Goal: Task Accomplishment & Management: Manage account settings

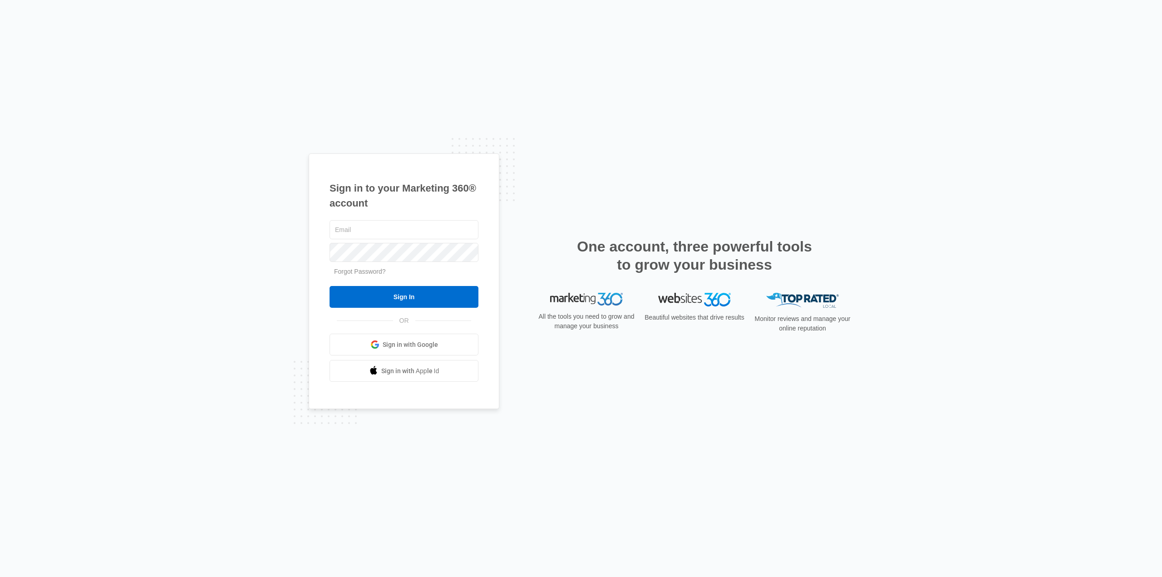
type input "[EMAIL_ADDRESS][DOMAIN_NAME]"
click at [411, 304] on input "Sign In" at bounding box center [404, 297] width 149 height 22
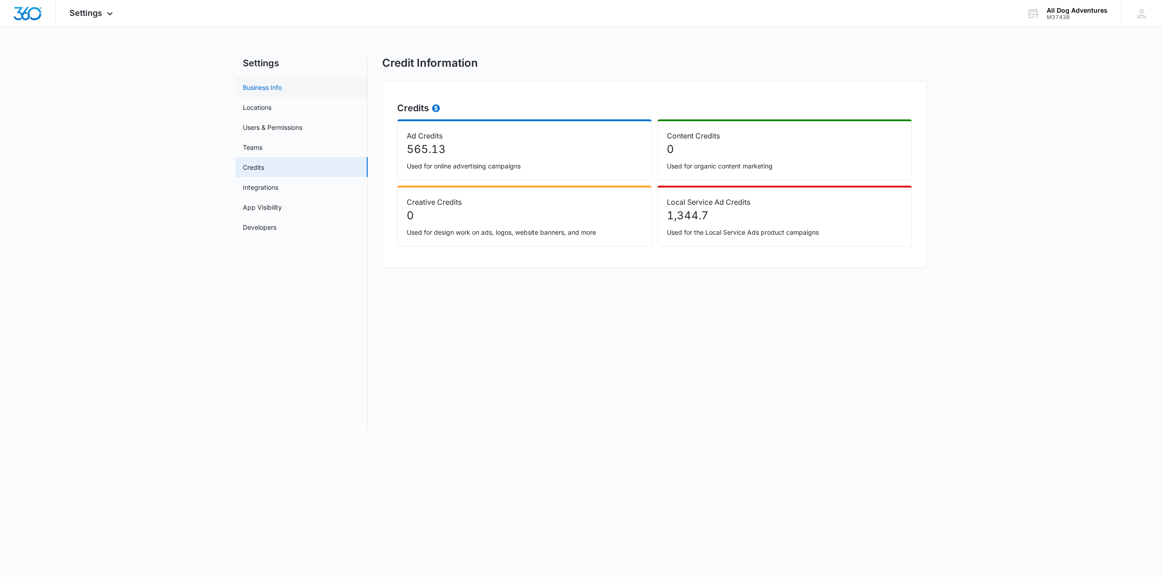
click at [268, 90] on link "Business Info" at bounding box center [262, 88] width 39 height 10
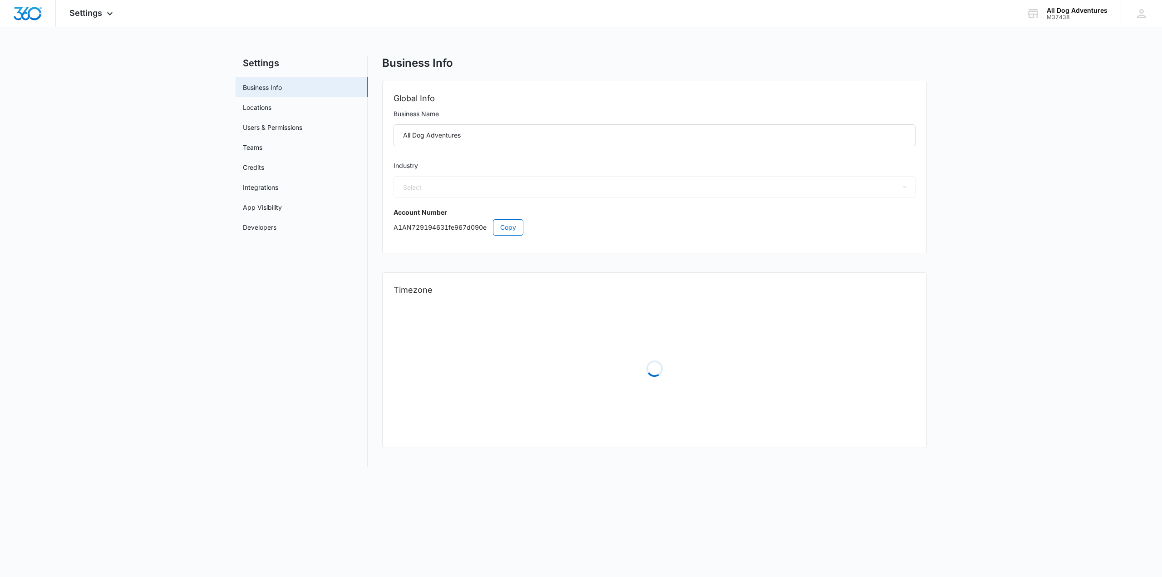
select select "52"
select select "US"
select select "America/New_York"
click at [102, 16] on span "Settings" at bounding box center [85, 13] width 33 height 10
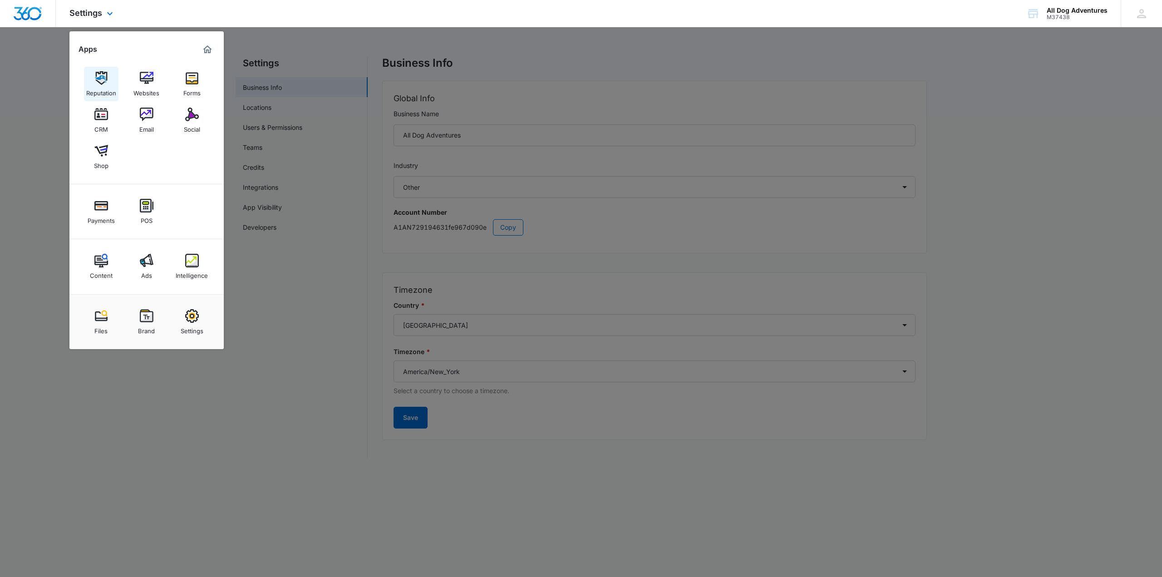
click at [91, 86] on div "Reputation" at bounding box center [101, 91] width 30 height 12
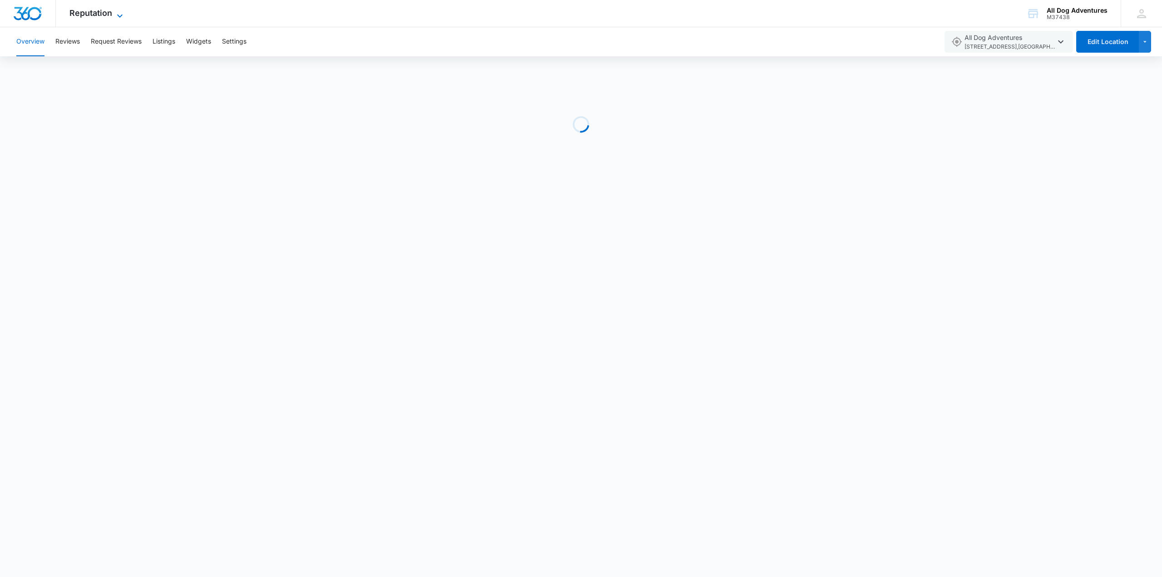
click at [102, 16] on span "Reputation" at bounding box center [90, 13] width 43 height 10
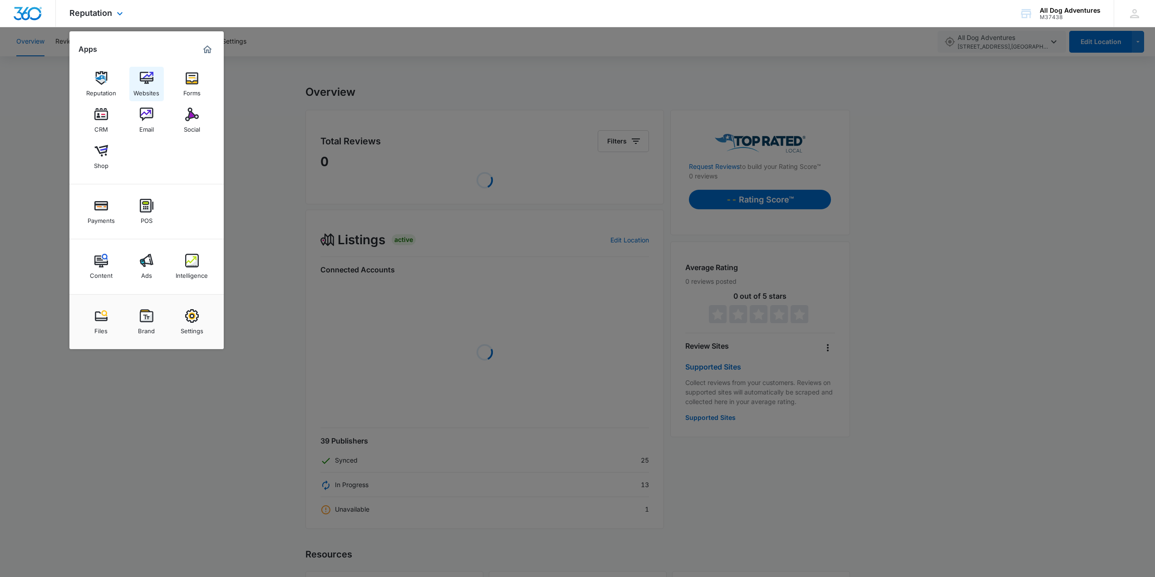
click at [148, 89] on div "Websites" at bounding box center [146, 91] width 26 height 12
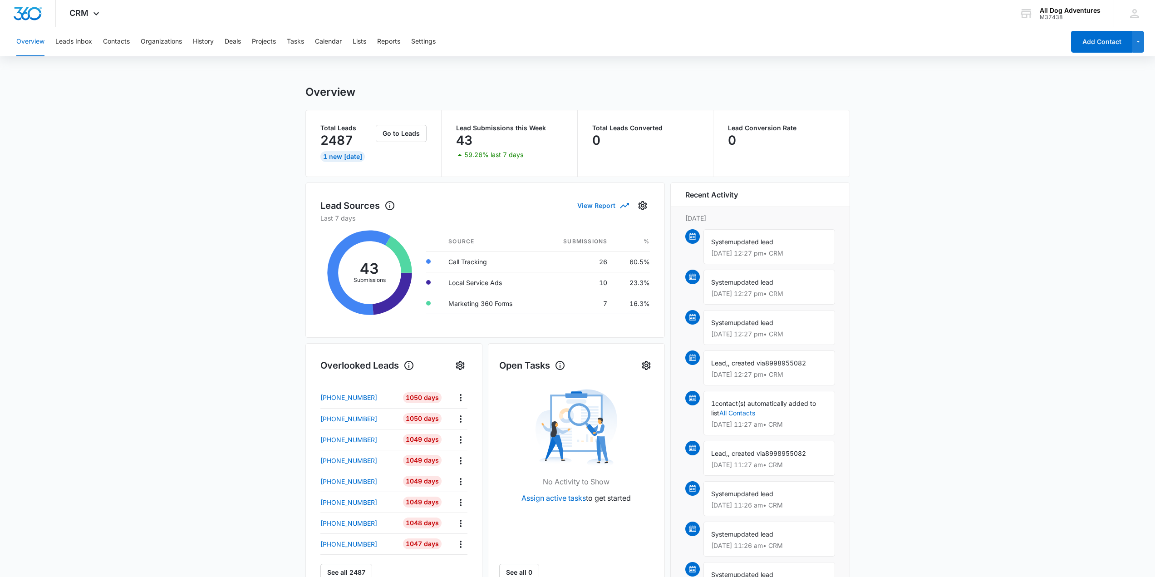
click at [601, 205] on button "View Report" at bounding box center [602, 205] width 51 height 16
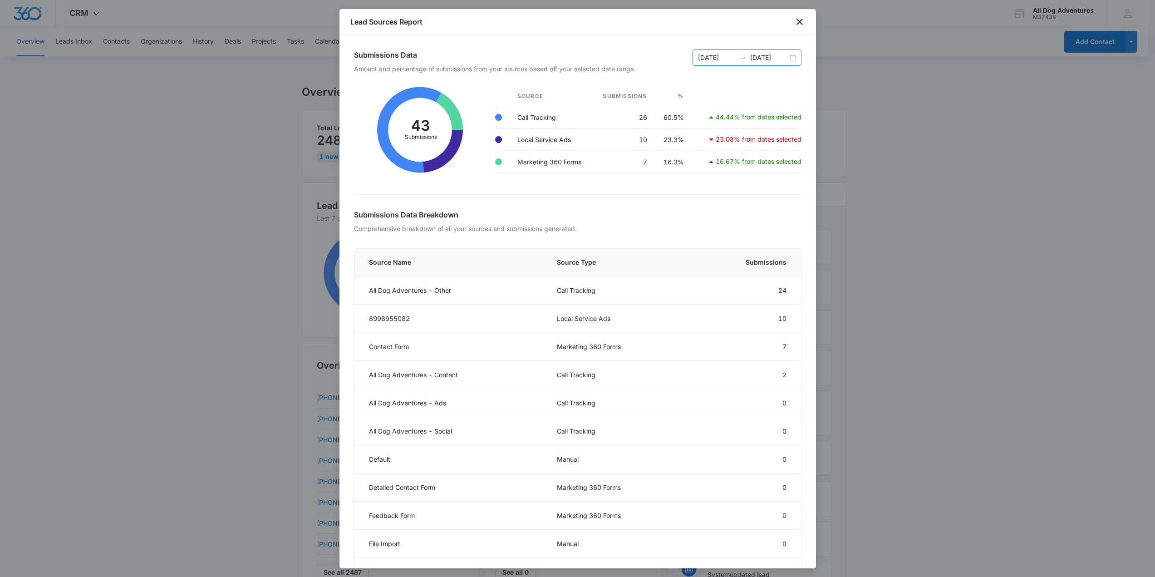
click at [728, 62] on div "09/01/2025" at bounding box center [717, 58] width 38 height 10
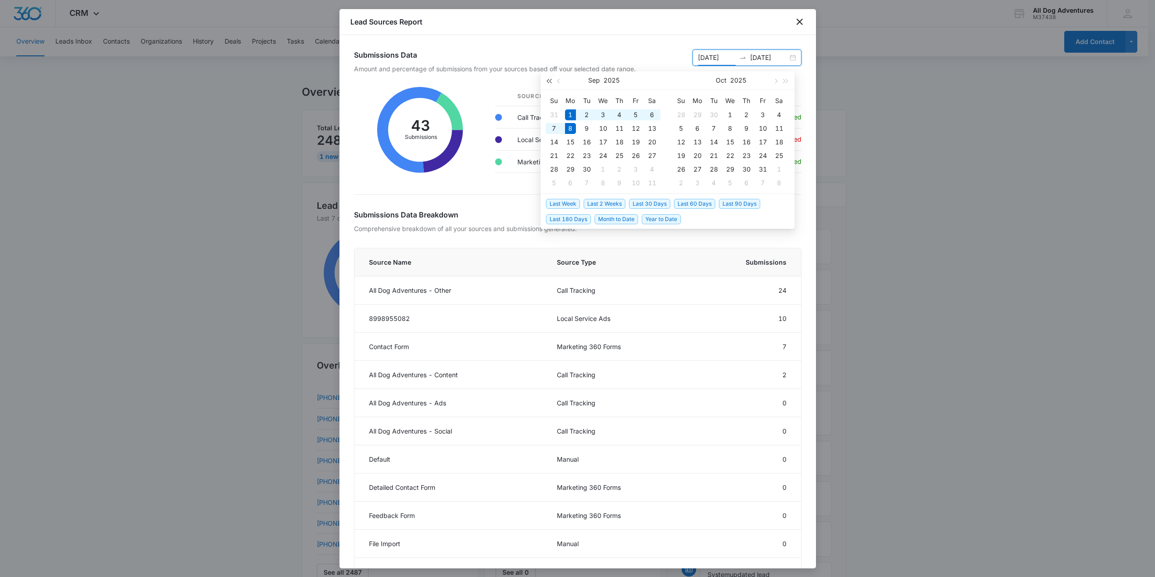
click at [547, 84] on button "button" at bounding box center [549, 80] width 10 height 18
click at [547, 81] on span "button" at bounding box center [549, 81] width 5 height 5
click at [785, 83] on span "button" at bounding box center [786, 81] width 5 height 5
click at [786, 82] on span "button" at bounding box center [786, 81] width 5 height 5
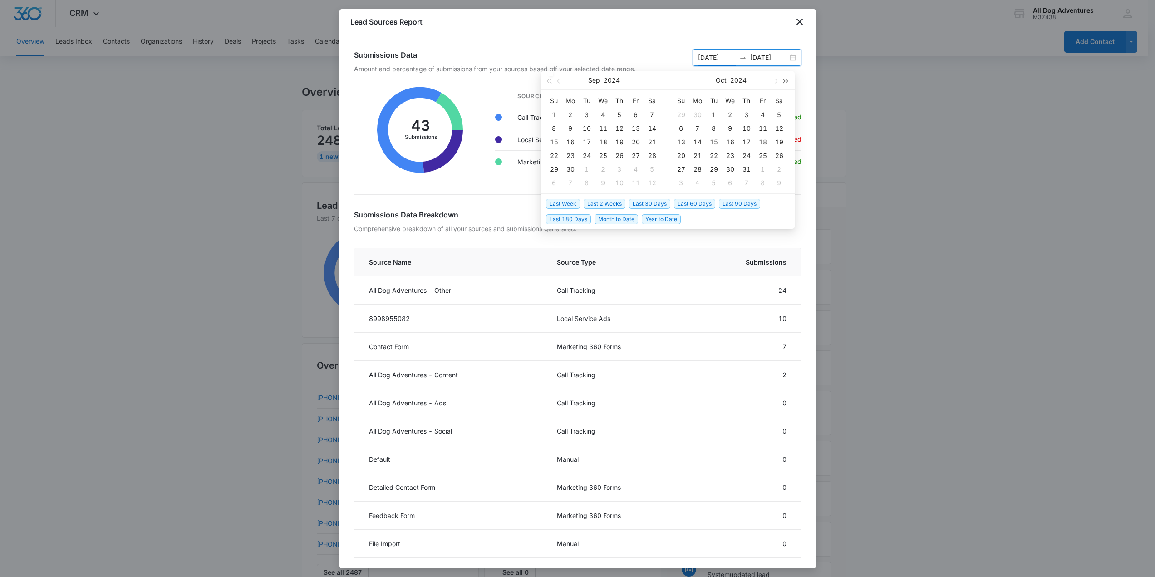
click at [786, 84] on button "button" at bounding box center [786, 80] width 10 height 18
click at [786, 83] on button "button" at bounding box center [786, 80] width 10 height 18
click at [787, 83] on button "button" at bounding box center [786, 80] width 10 height 18
click at [788, 82] on button "button" at bounding box center [786, 80] width 10 height 18
click at [789, 81] on button "button" at bounding box center [786, 80] width 10 height 18
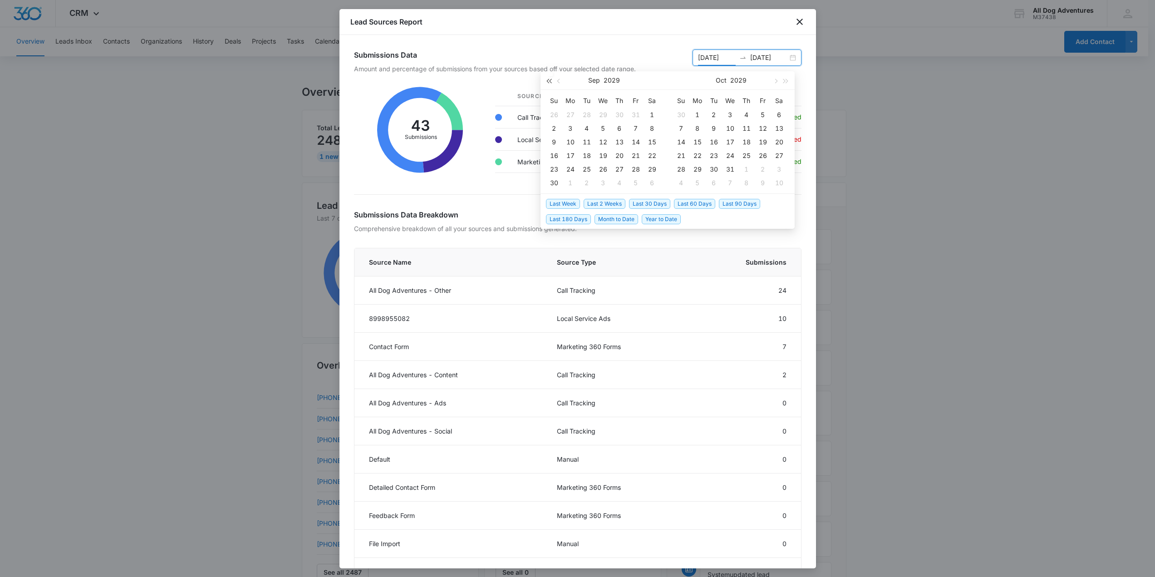
click at [548, 84] on button "button" at bounding box center [549, 80] width 10 height 18
click at [548, 83] on button "button" at bounding box center [549, 80] width 10 height 18
click at [559, 81] on span "button" at bounding box center [559, 81] width 5 height 5
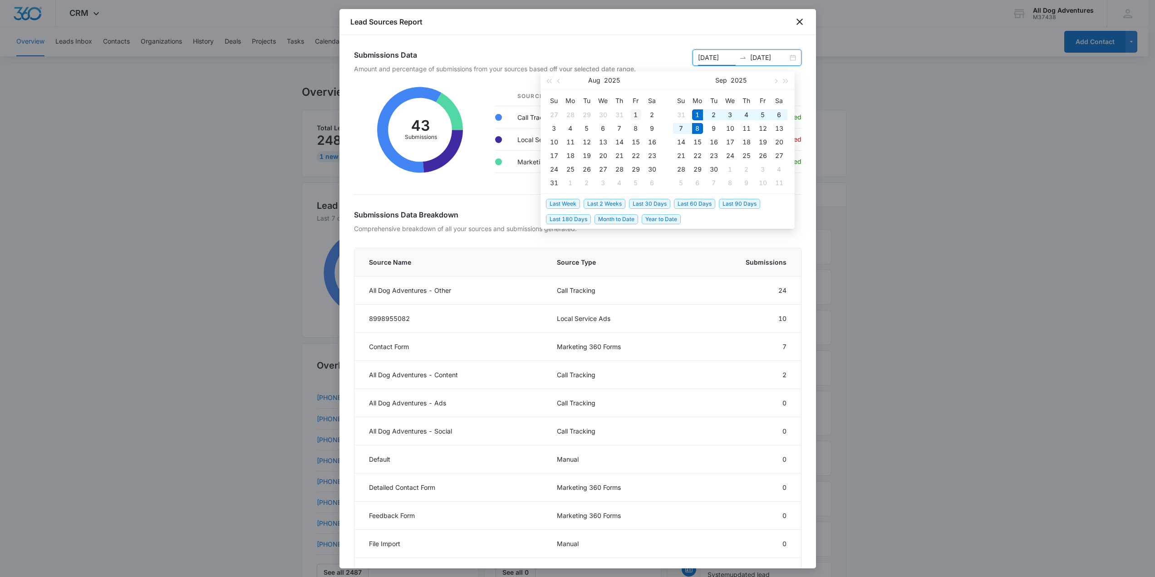
type input "08/01/2025"
click at [632, 117] on div "1" at bounding box center [636, 114] width 11 height 11
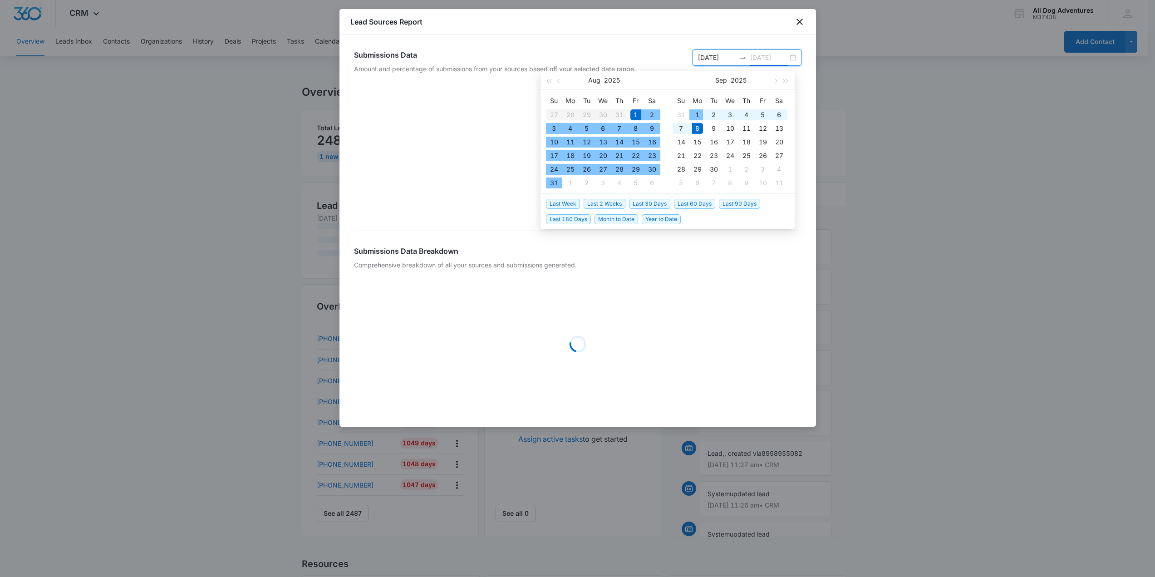
click at [697, 117] on div "1" at bounding box center [697, 114] width 11 height 11
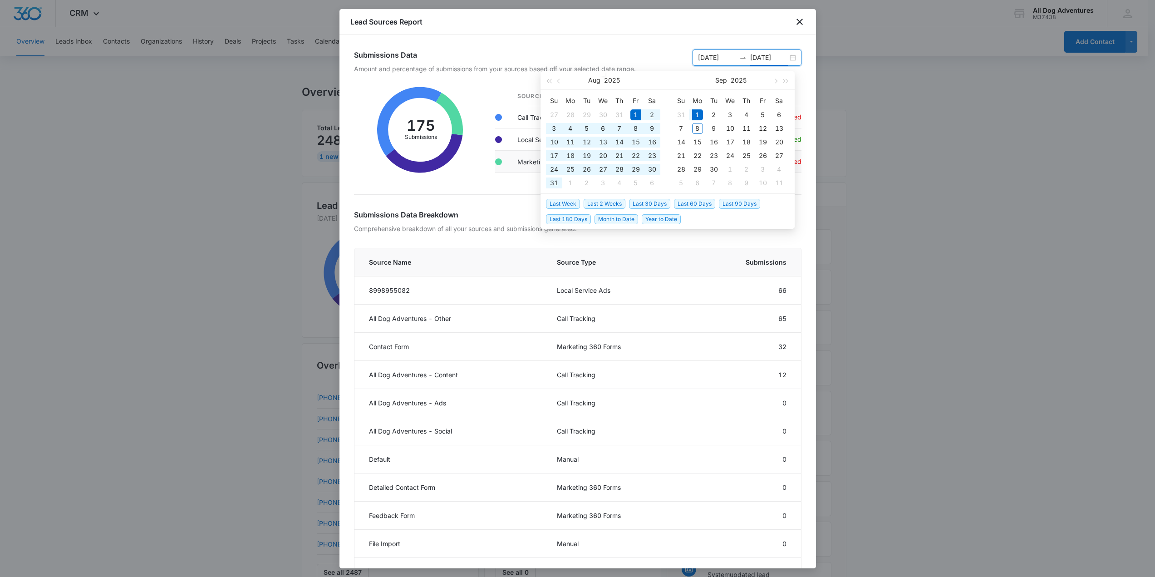
type input "09/01/2025"
click at [46, 314] on div at bounding box center [577, 288] width 1155 height 577
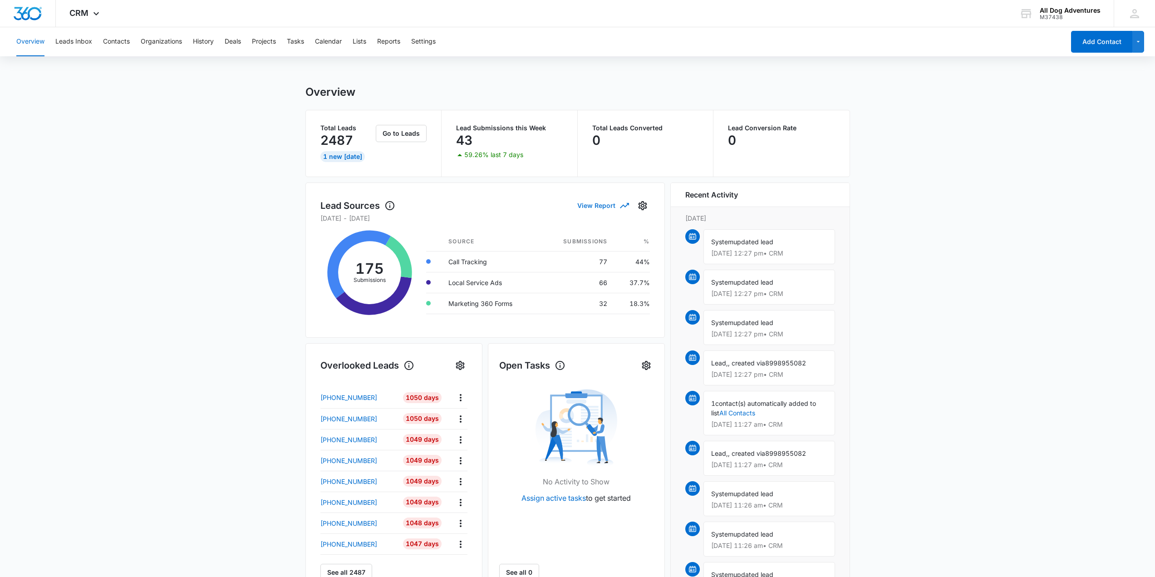
click at [597, 205] on button "View Report" at bounding box center [602, 205] width 51 height 16
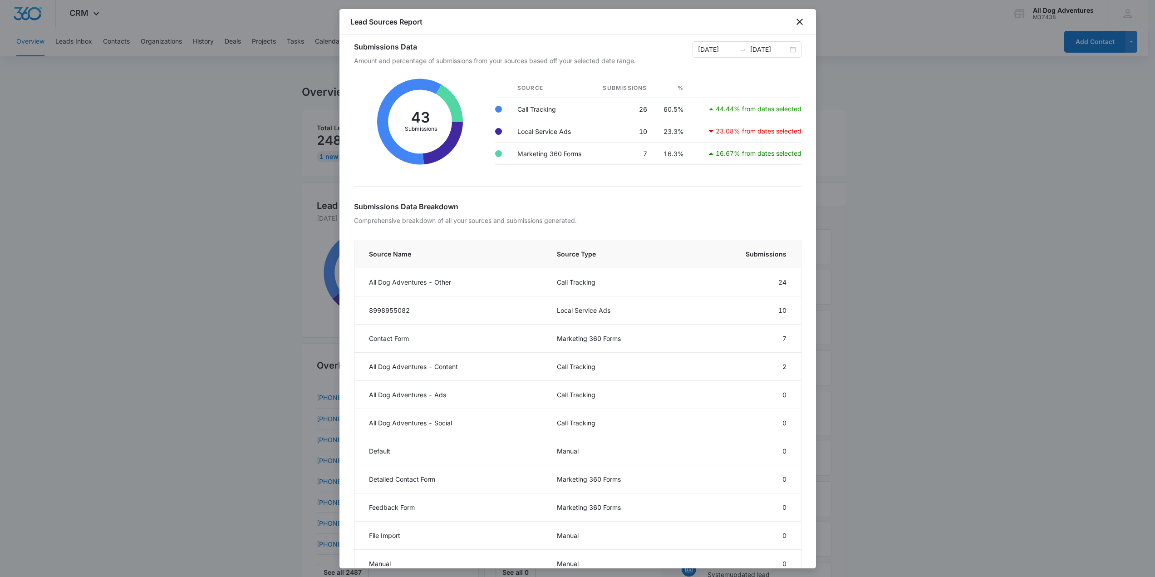
scroll to position [9, 0]
click at [723, 48] on input "09/01/2025" at bounding box center [717, 49] width 38 height 10
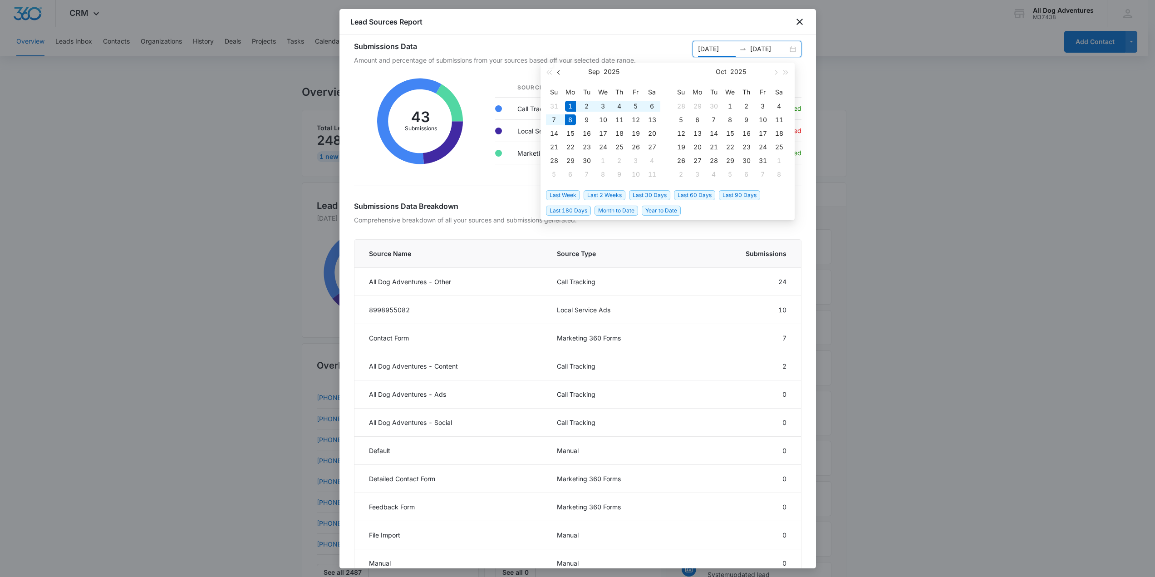
click at [561, 74] on button "button" at bounding box center [559, 72] width 10 height 18
type input "08/01/2025"
click at [633, 104] on div "1" at bounding box center [636, 106] width 11 height 11
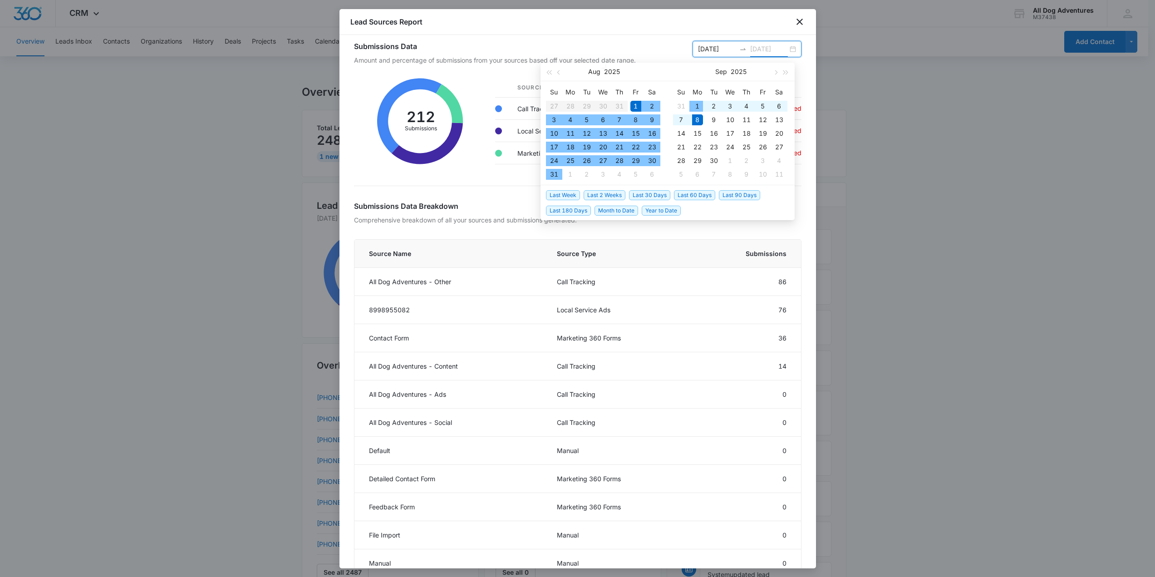
click at [696, 105] on div "1" at bounding box center [697, 106] width 11 height 11
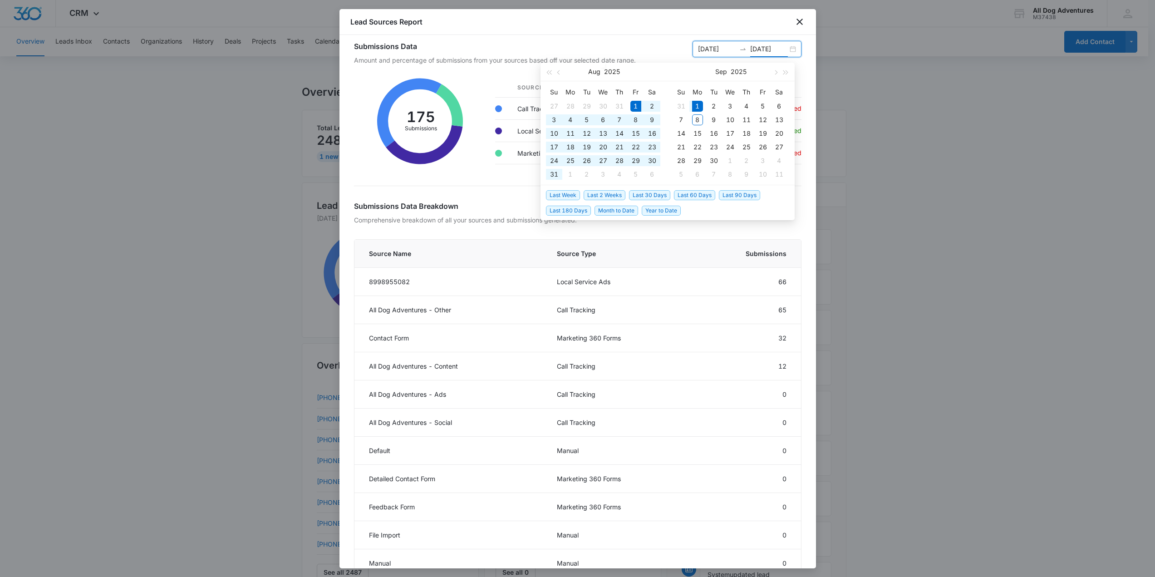
type input "09/01/2025"
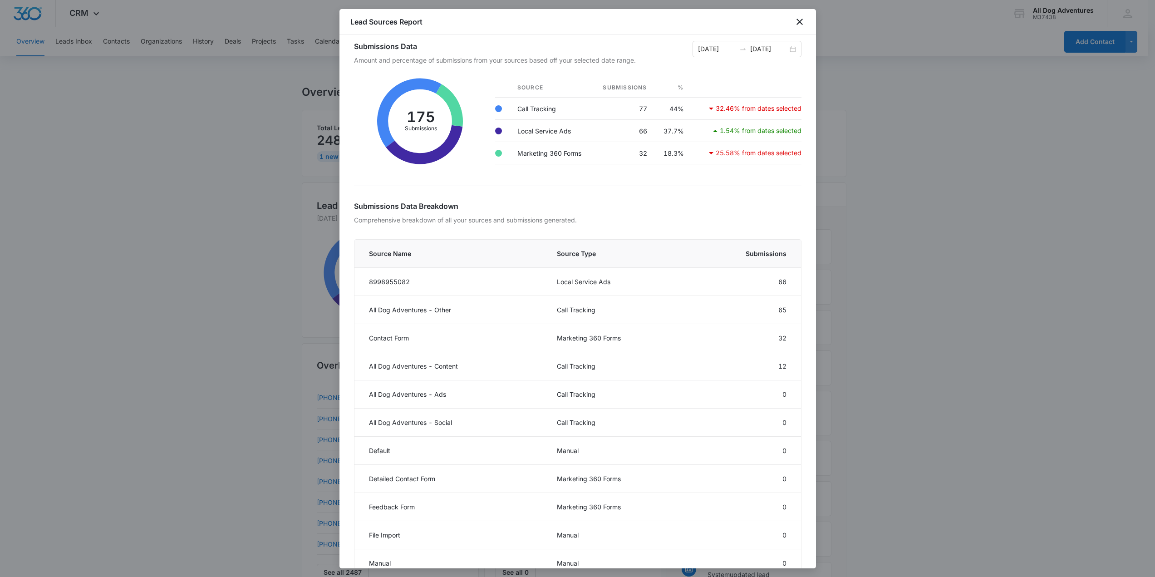
click at [597, 25] on div "Lead Sources Report" at bounding box center [578, 22] width 477 height 26
click at [1071, 267] on div at bounding box center [577, 288] width 1155 height 577
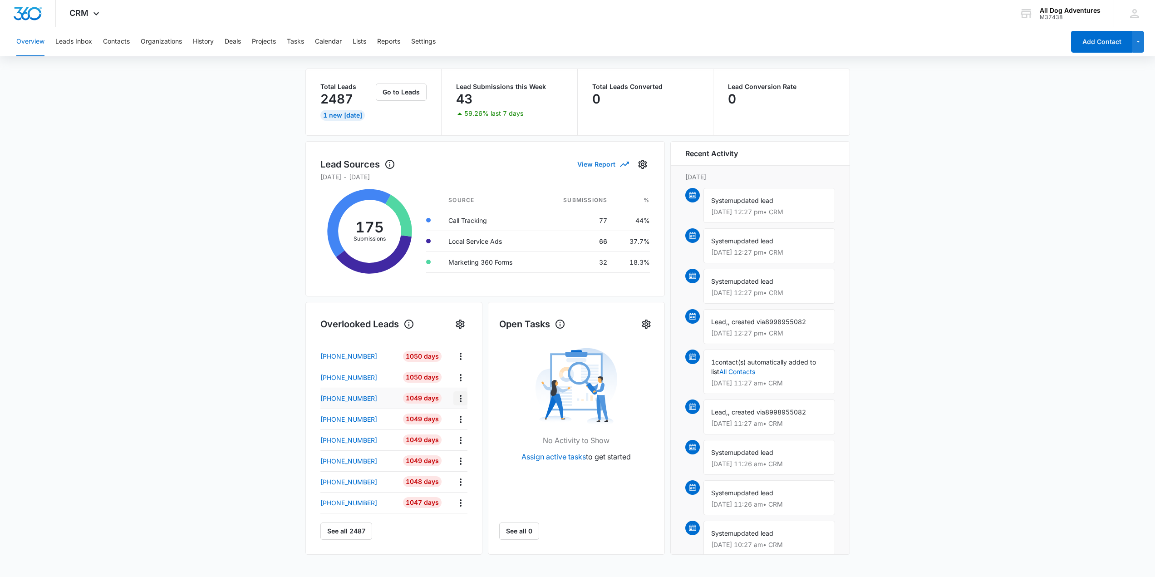
scroll to position [0, 0]
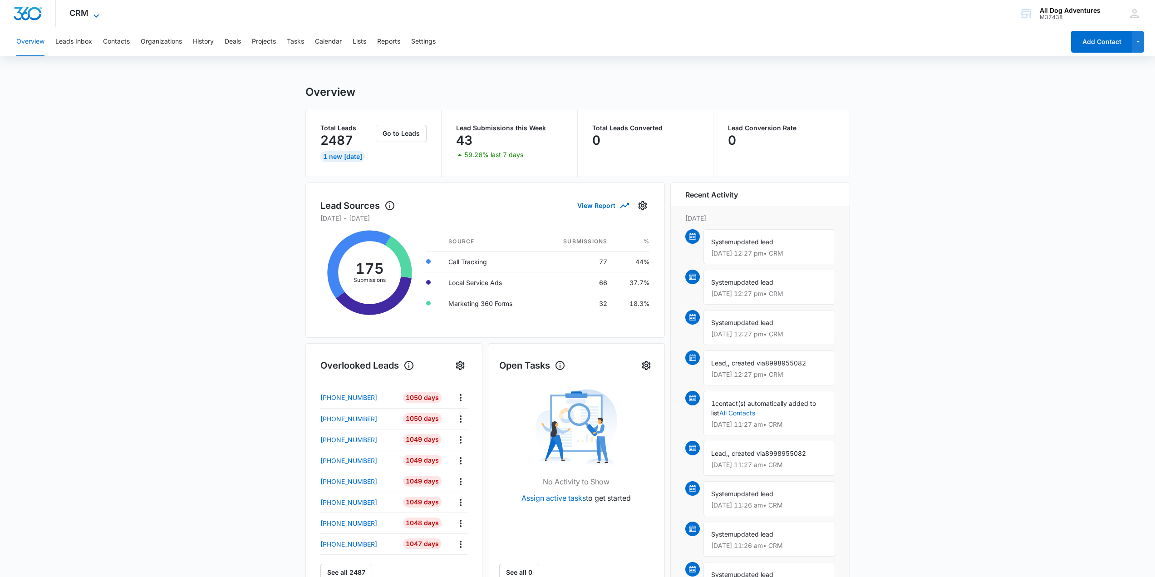
click at [87, 12] on span "CRM" at bounding box center [78, 13] width 19 height 10
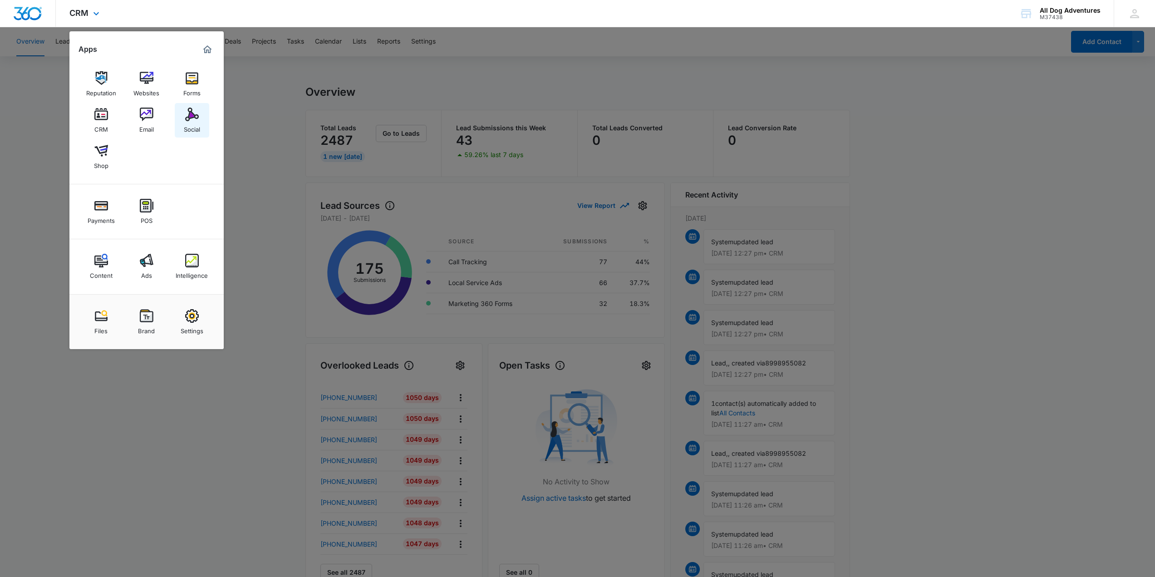
click at [196, 122] on div "Social" at bounding box center [192, 127] width 16 height 12
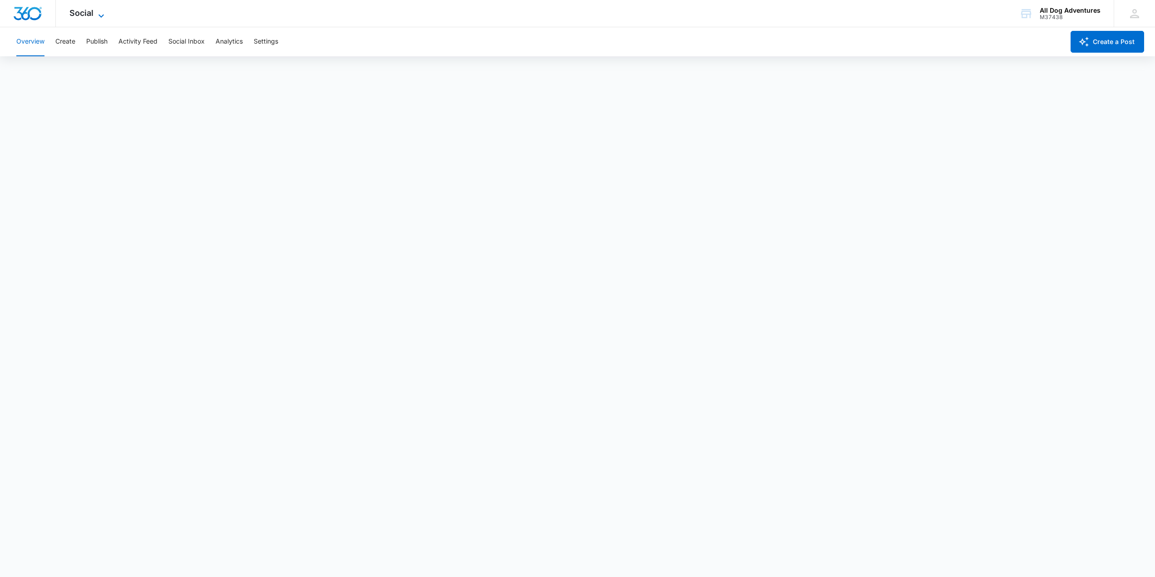
click at [87, 12] on span "Social" at bounding box center [81, 13] width 24 height 10
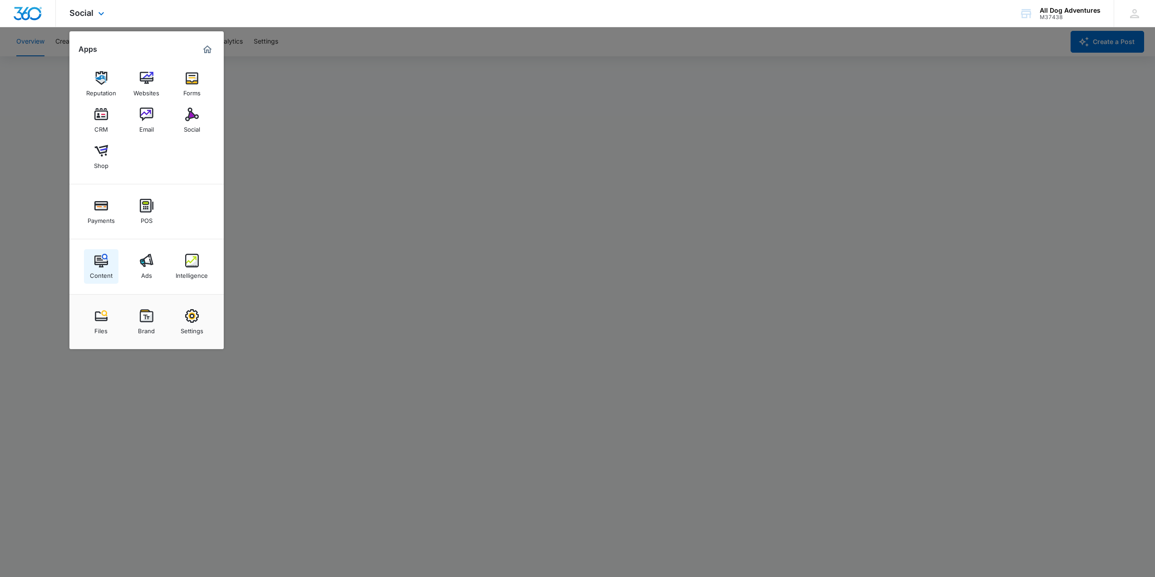
click at [102, 259] on img at bounding box center [101, 261] width 14 height 14
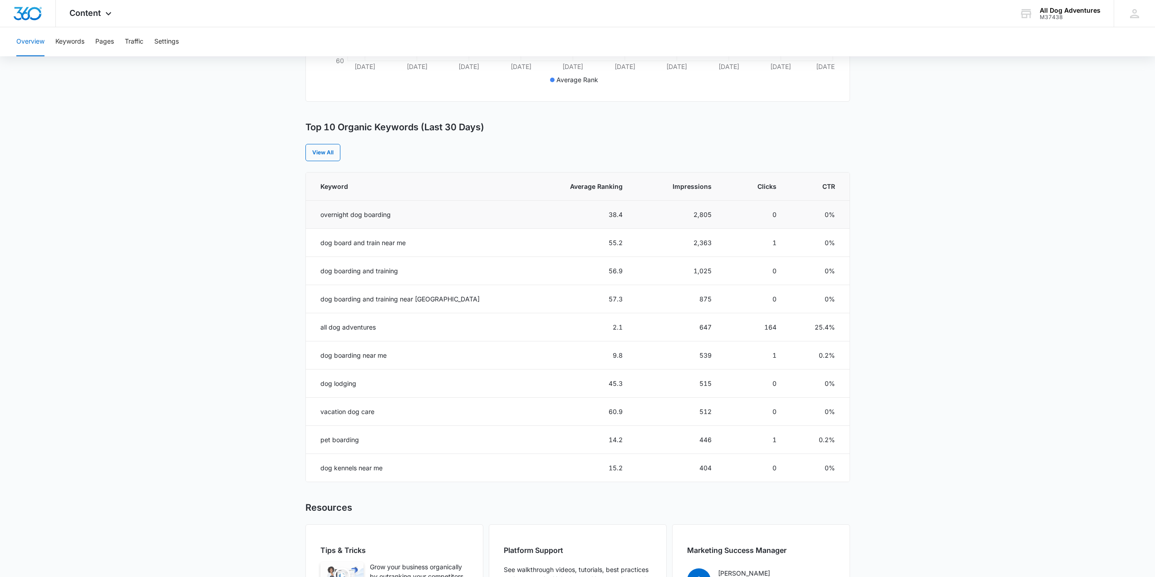
scroll to position [272, 0]
